Goal: Navigation & Orientation: Find specific page/section

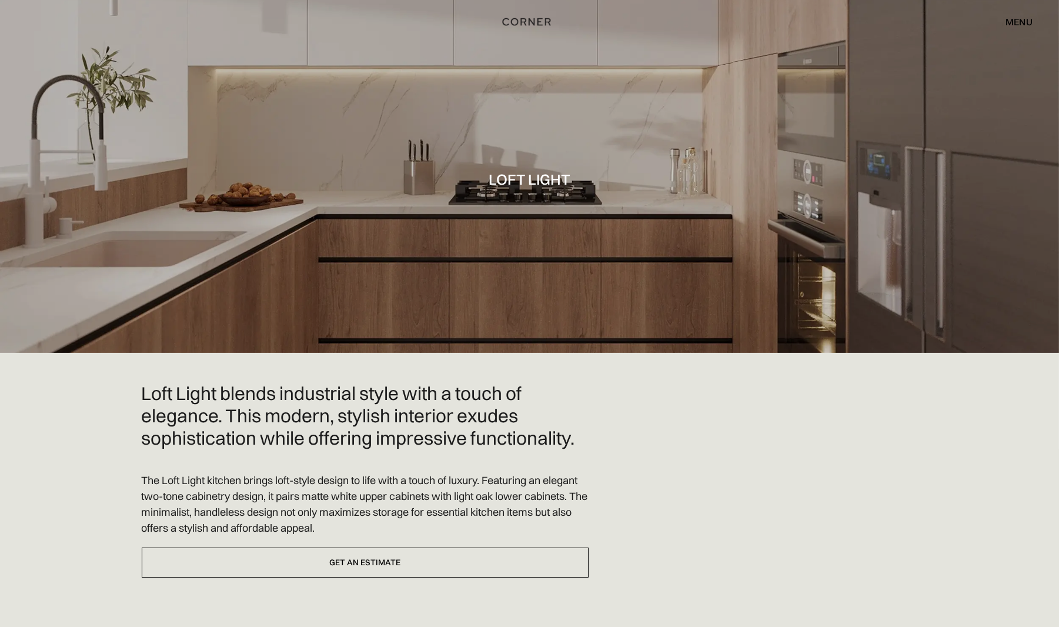
drag, startPoint x: 1031, startPoint y: 21, endPoint x: 1018, endPoint y: 23, distance: 13.1
click at [1018, 23] on div "menu" at bounding box center [1019, 21] width 27 height 9
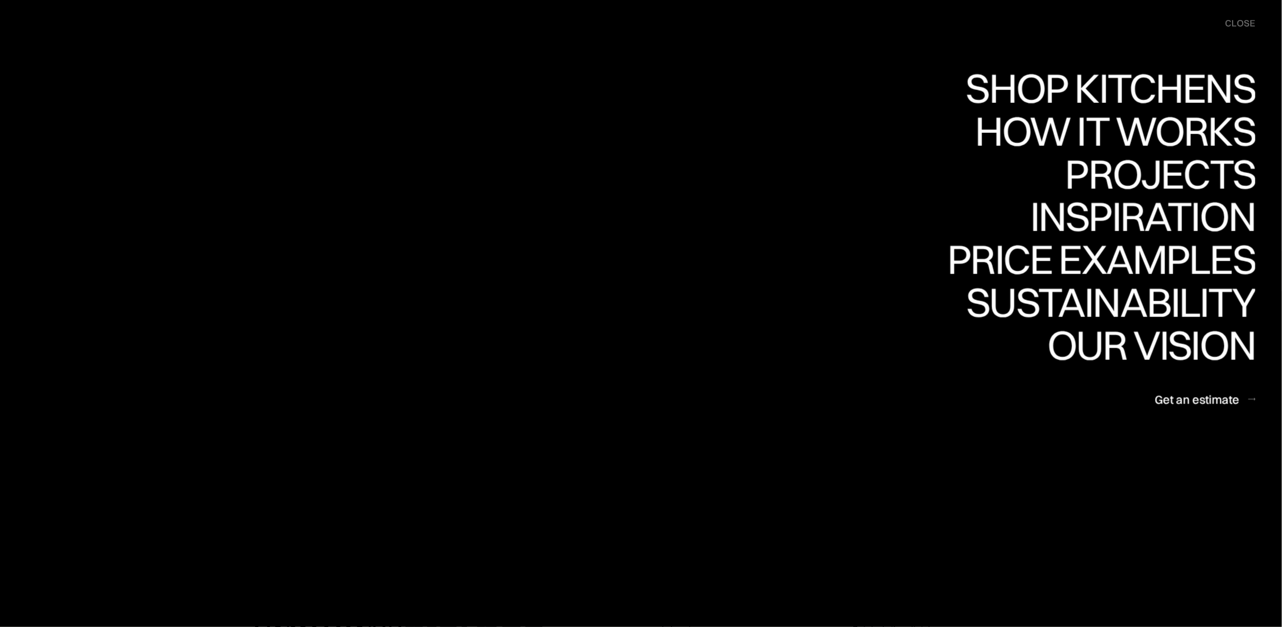
scroll to position [4941, 0]
click at [1059, 24] on div "close" at bounding box center [1241, 23] width 30 height 13
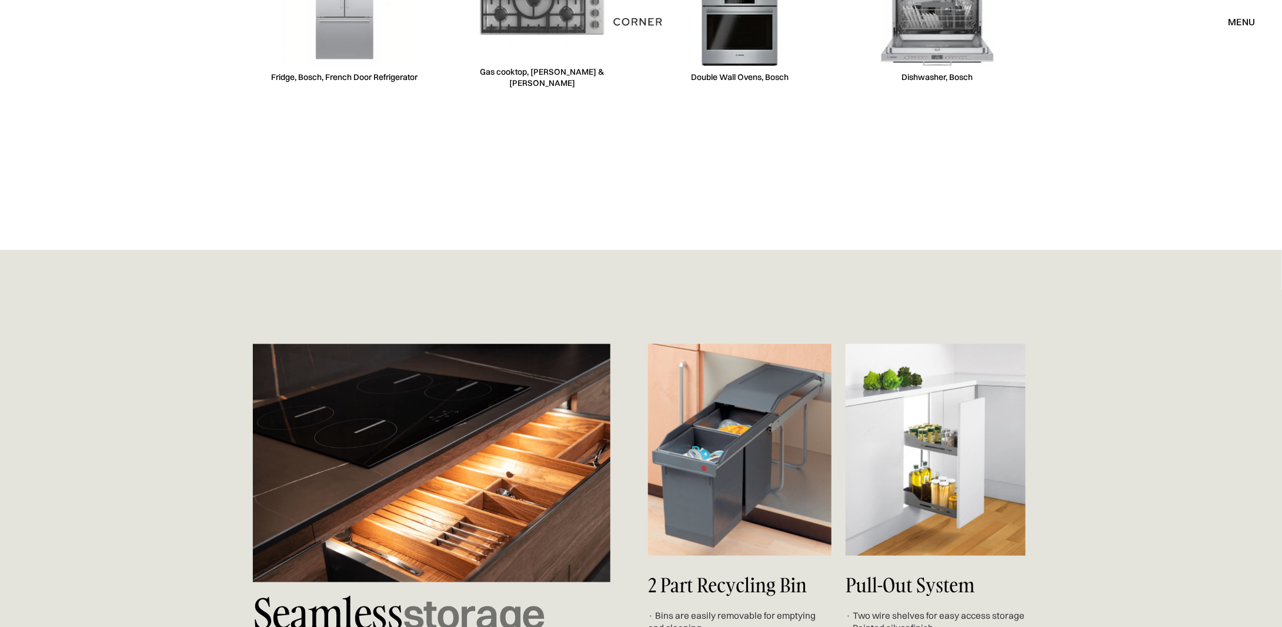
click at [1059, 24] on div "menu" at bounding box center [1242, 21] width 27 height 9
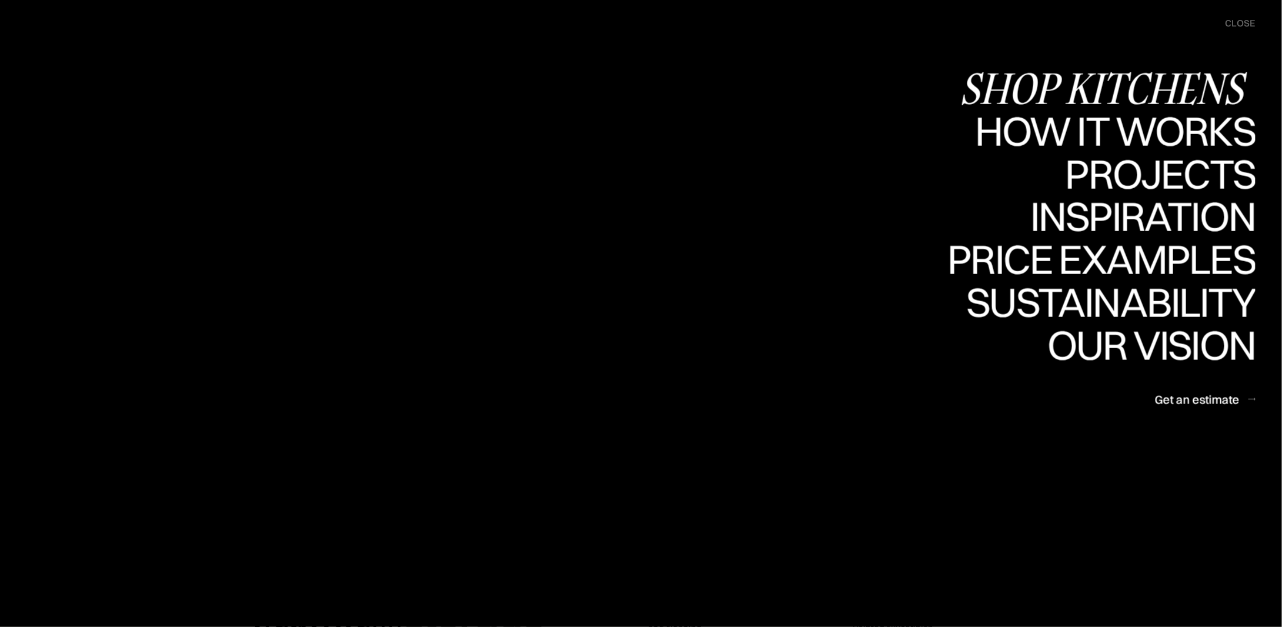
click at [1059, 84] on div "Shop Kitchens" at bounding box center [1108, 88] width 296 height 41
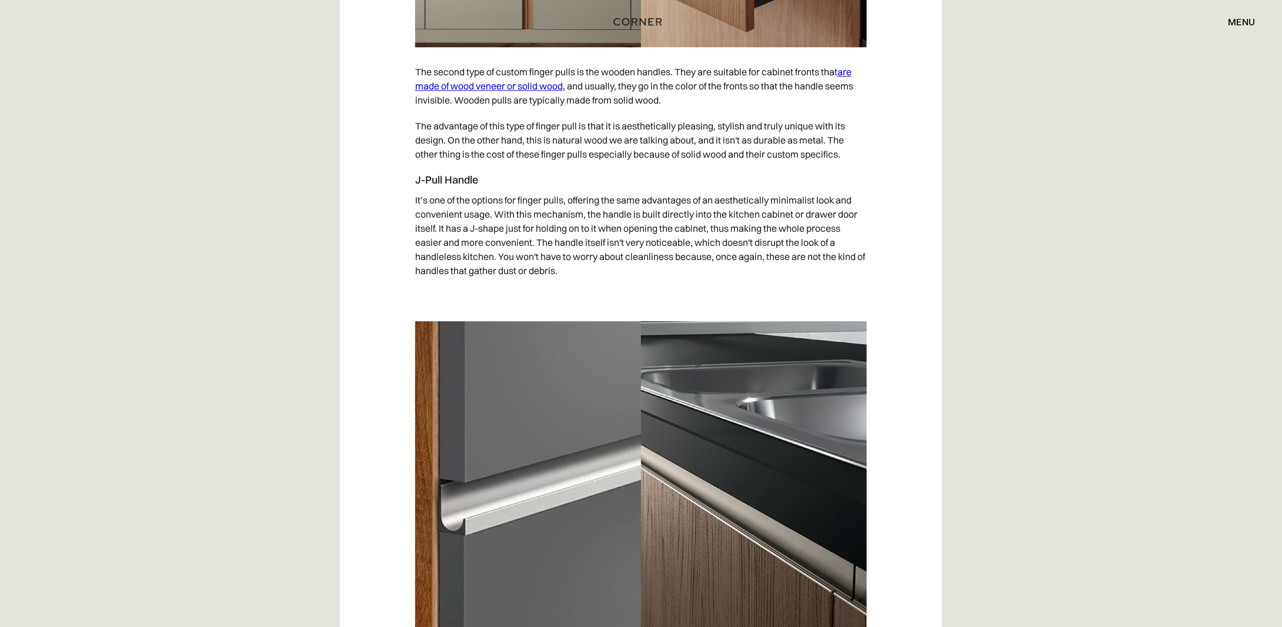
scroll to position [3530, 0]
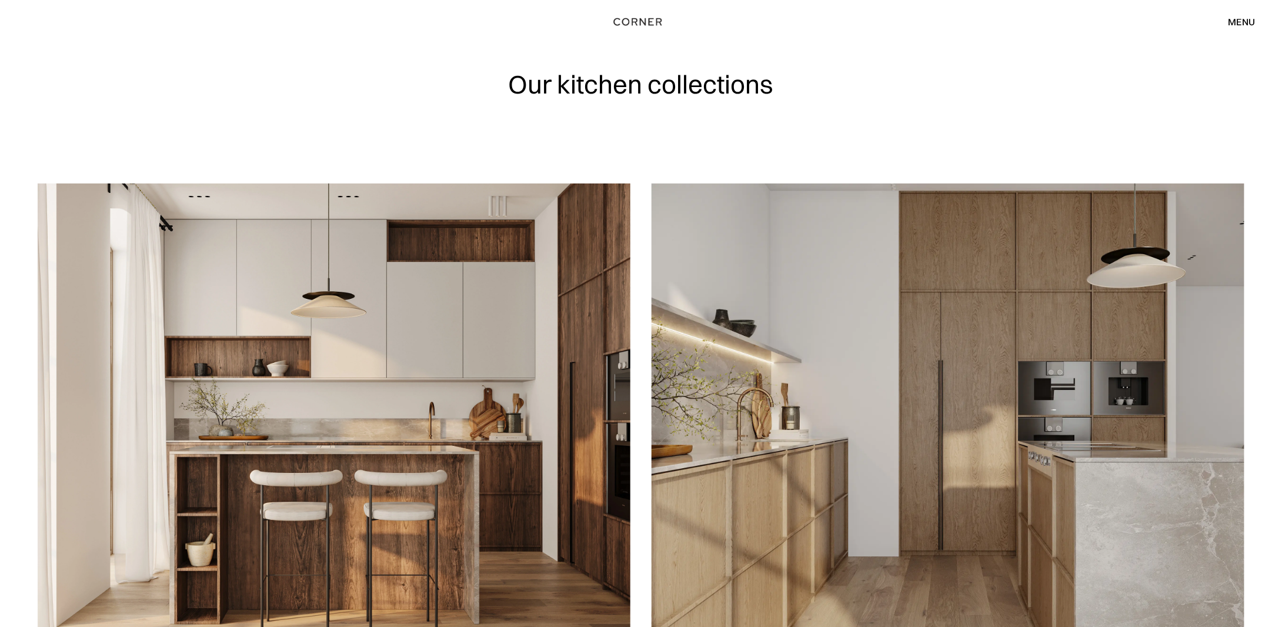
click at [1249, 26] on div "menu" at bounding box center [1242, 21] width 27 height 9
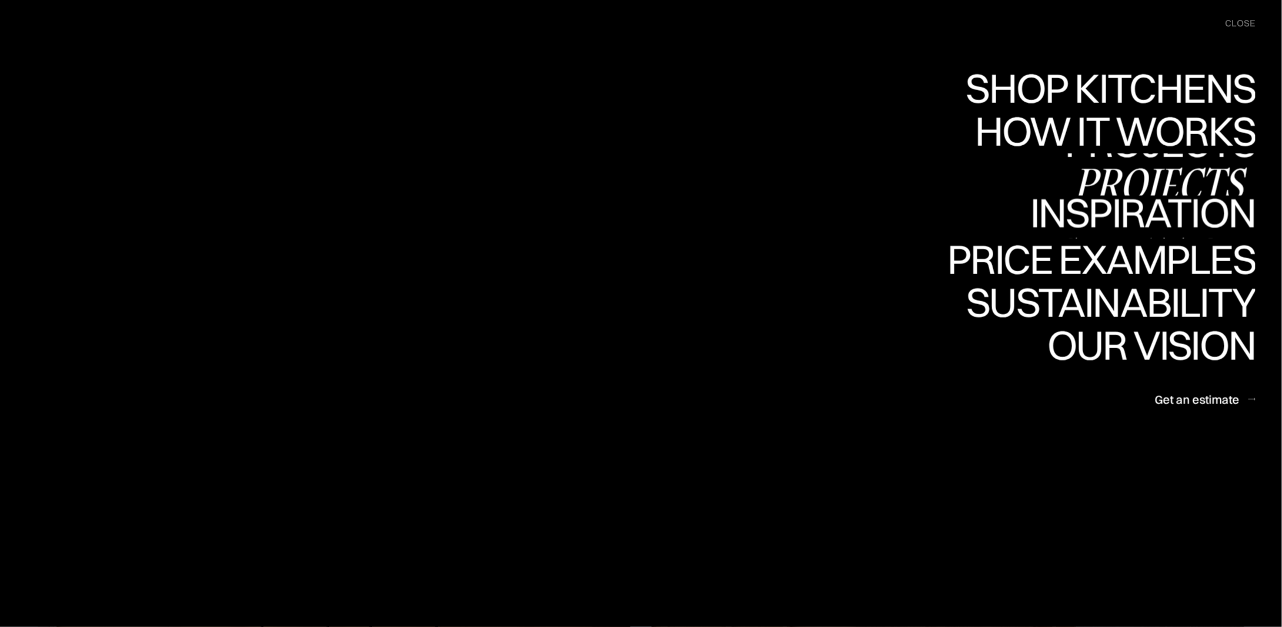
click at [1166, 234] on div "Inspiration" at bounding box center [1135, 254] width 242 height 41
